Goal: Task Accomplishment & Management: Manage account settings

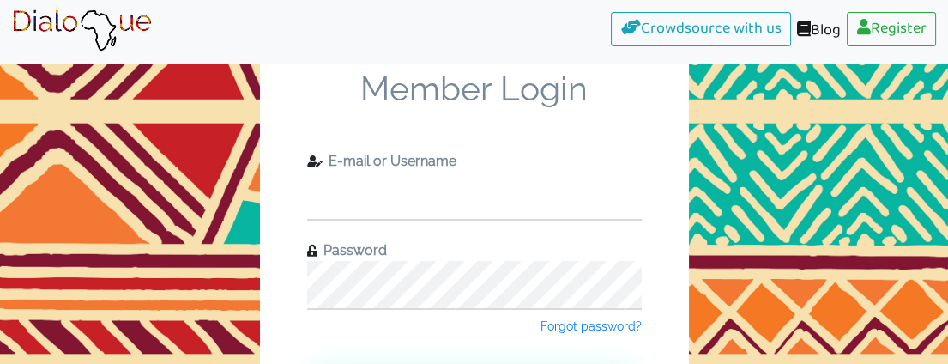
click at [463, 205] on input "text" at bounding box center [474, 195] width 334 height 47
type input "[EMAIL_ADDRESS][DOMAIN_NAME]"
click at [379, 249] on span "Password" at bounding box center [351, 250] width 69 height 16
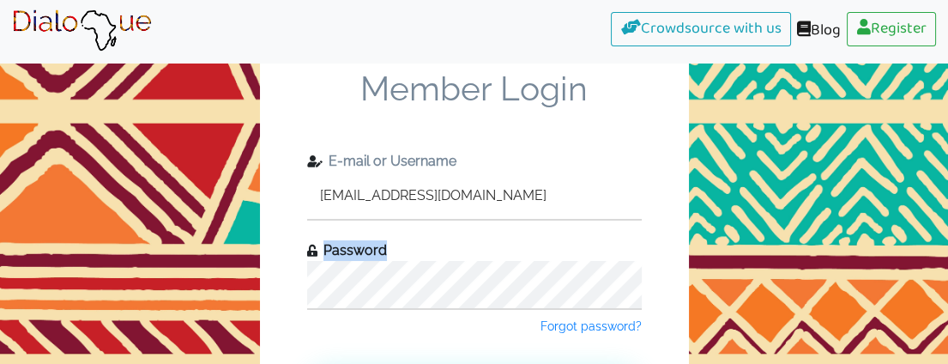
click at [379, 249] on span "Password" at bounding box center [351, 250] width 69 height 16
click at [401, 241] on div "Password" at bounding box center [474, 274] width 334 height 69
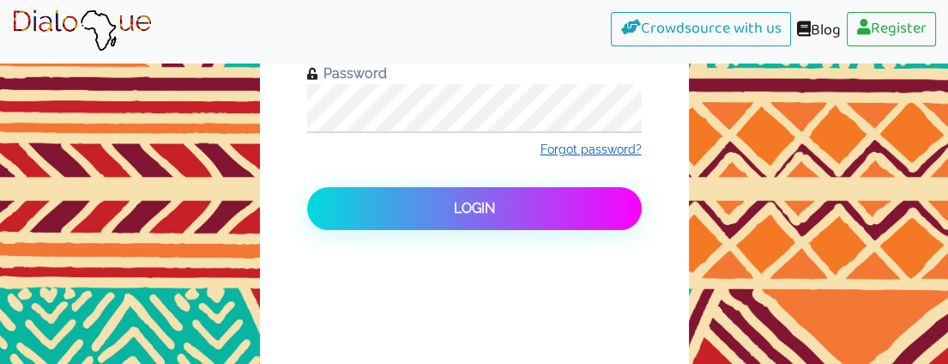
scroll to position [190, 0]
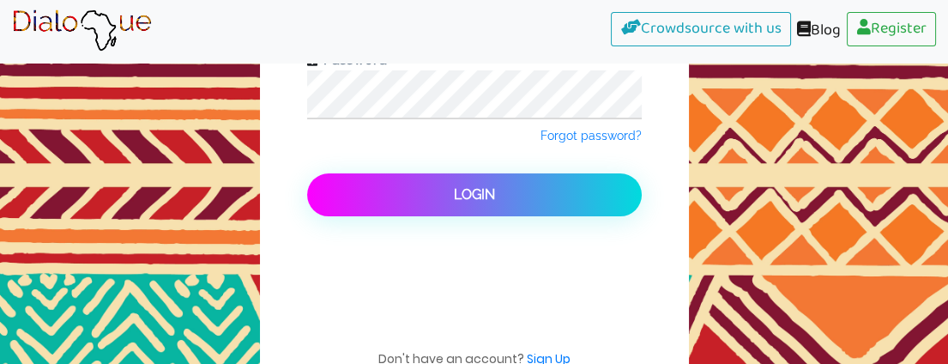
click at [508, 186] on button "Login" at bounding box center [474, 194] width 334 height 43
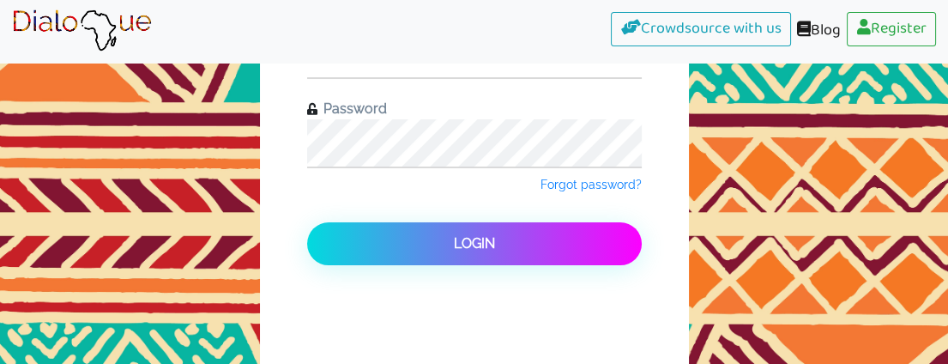
scroll to position [95, 0]
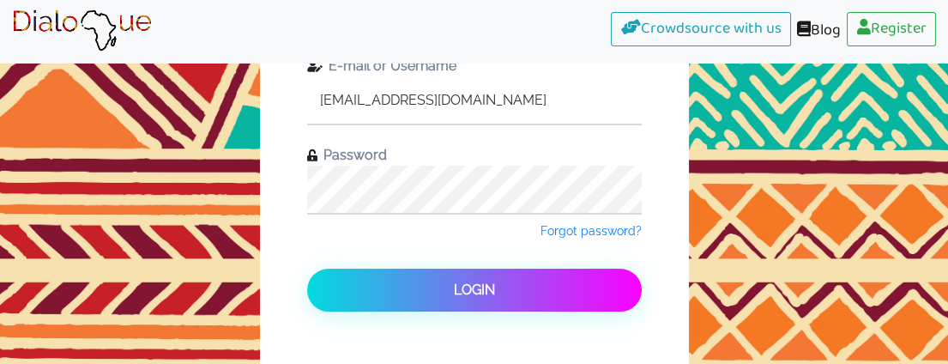
click at [561, 105] on input "[EMAIL_ADDRESS][DOMAIN_NAME]" at bounding box center [474, 99] width 334 height 47
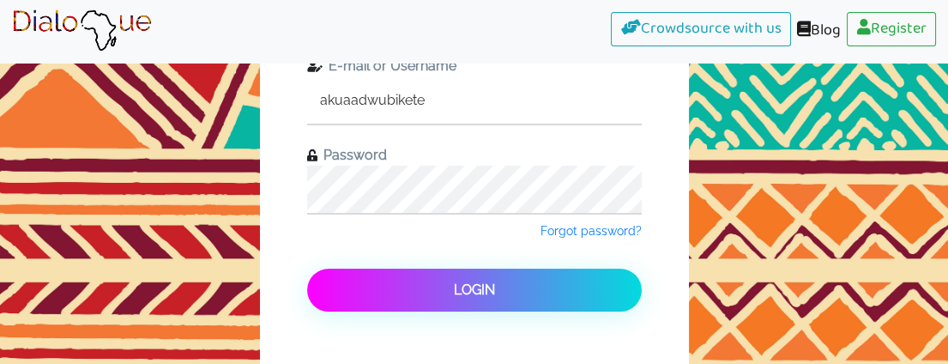
type input "akuaadwubikete"
click at [451, 286] on button "Login" at bounding box center [474, 289] width 334 height 43
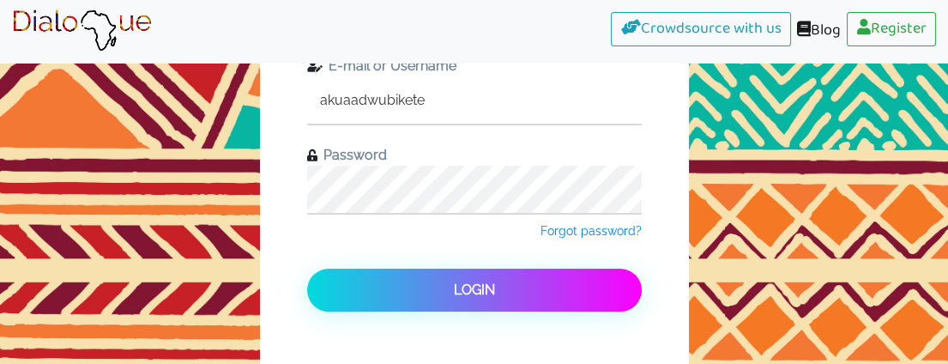
click at [485, 99] on input "akuaadwubikete" at bounding box center [474, 99] width 334 height 47
click at [482, 99] on input "text" at bounding box center [474, 99] width 334 height 47
type input "[EMAIL_ADDRESS][DOMAIN_NAME]"
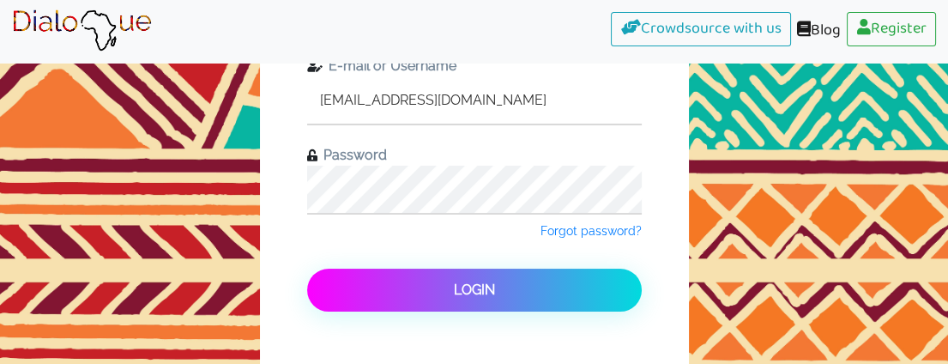
click at [473, 281] on span "Login" at bounding box center [474, 289] width 41 height 16
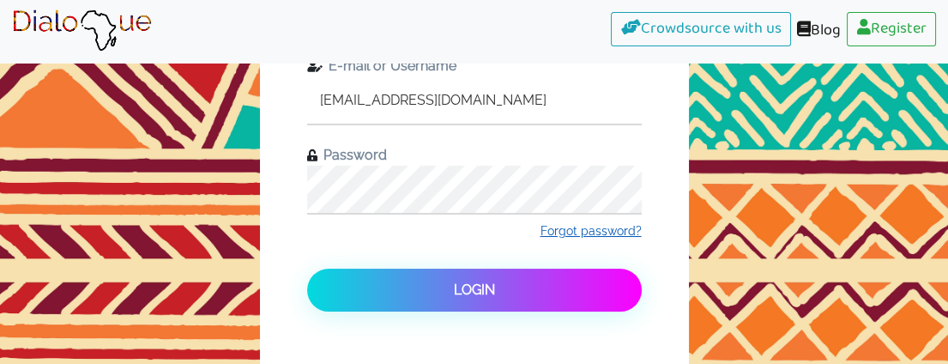
click at [604, 227] on span "Forgot password?" at bounding box center [590, 231] width 101 height 14
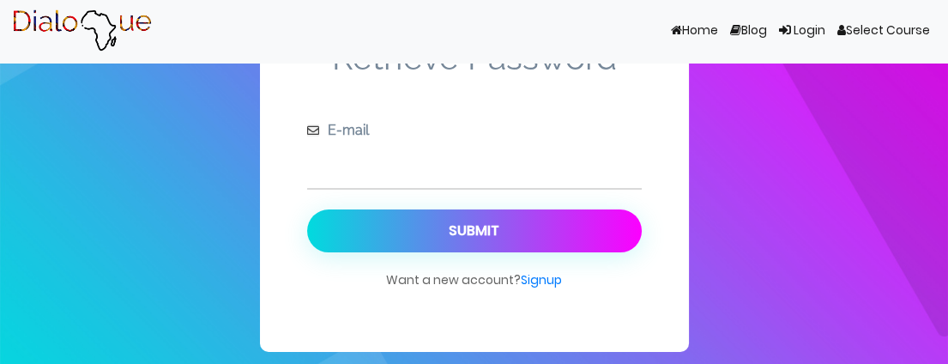
click at [492, 173] on input "text" at bounding box center [474, 164] width 334 height 47
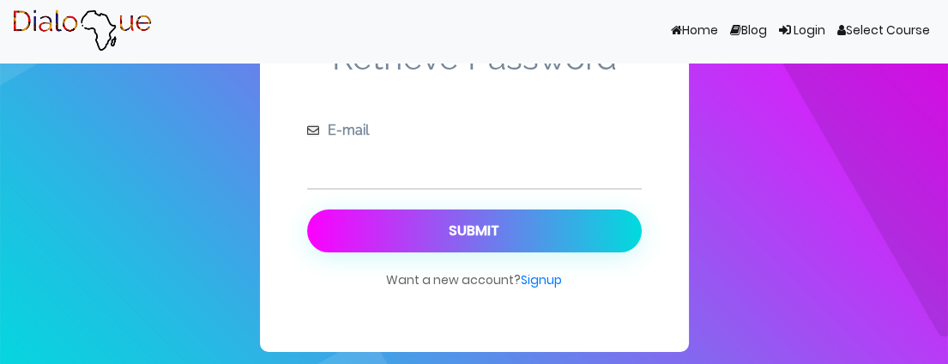
type input "[EMAIL_ADDRESS][DOMAIN_NAME]"
click at [526, 229] on button "Submit" at bounding box center [474, 230] width 334 height 43
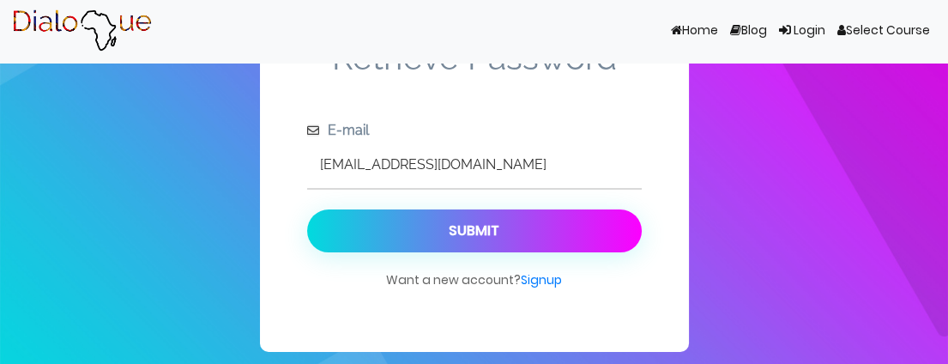
click at [647, 78] on div "Retrieve Password E-mail [EMAIL_ADDRESS][DOMAIN_NAME] Submit Want a new account…" at bounding box center [474, 167] width 429 height 370
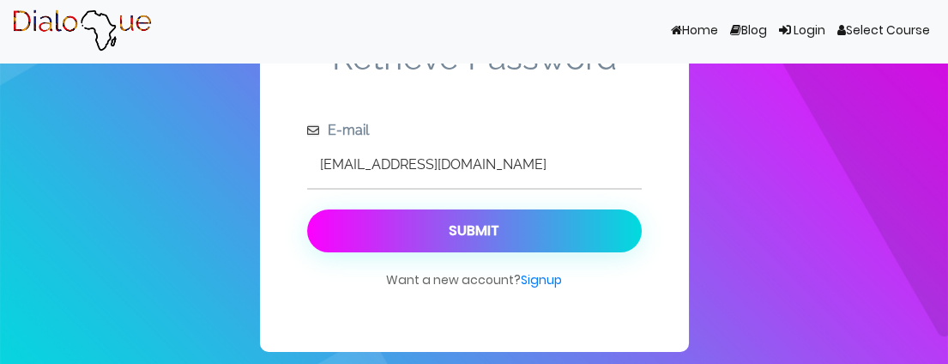
click at [518, 226] on button "Submit" at bounding box center [474, 230] width 334 height 43
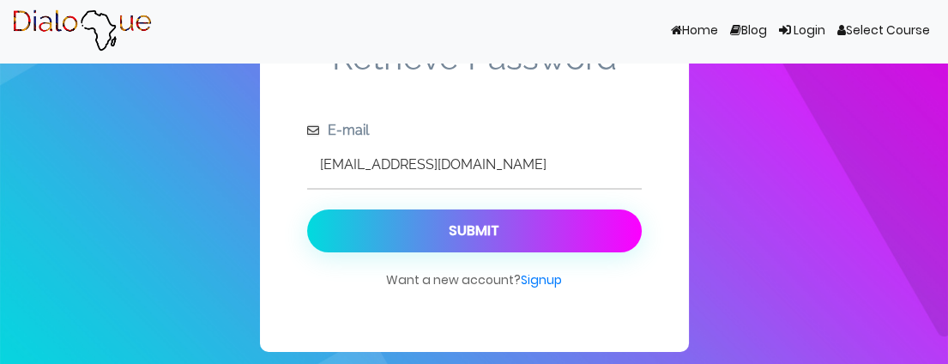
click at [581, 166] on input "[EMAIL_ADDRESS][DOMAIN_NAME]" at bounding box center [474, 164] width 334 height 47
type input "p"
